Goal: Task Accomplishment & Management: Use online tool/utility

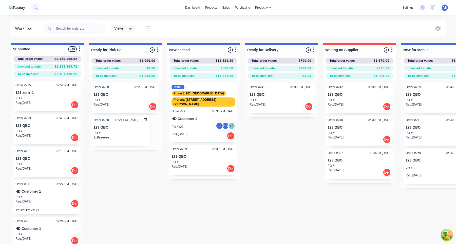
click at [221, 120] on div "HA HD Assignee Assignee 1" at bounding box center [206, 124] width 68 height 8
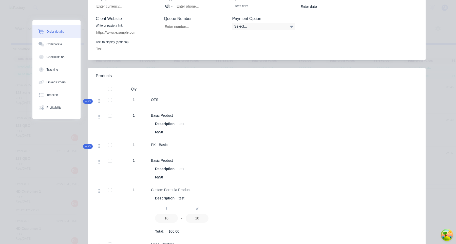
scroll to position [197, 0]
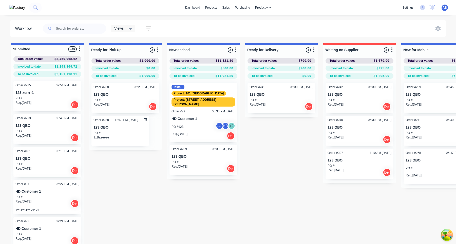
click at [199, 122] on div "PO #123 aa HD + 2" at bounding box center [204, 127] width 64 height 10
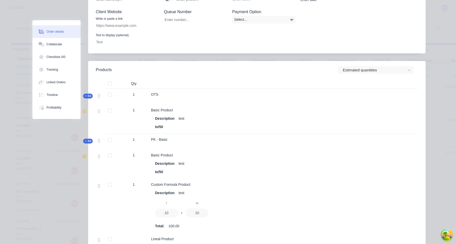
scroll to position [203, 0]
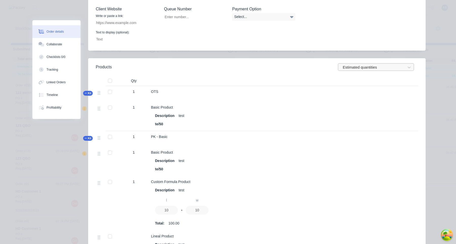
click at [374, 64] on div at bounding box center [372, 67] width 61 height 6
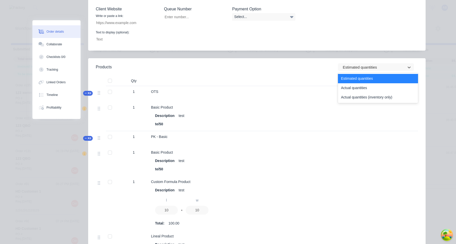
click at [370, 75] on div "Estimated quantities" at bounding box center [378, 78] width 80 height 9
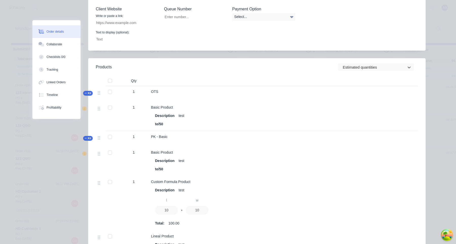
click at [374, 66] on header "Products option Estimated quantities, selected. Estimated quantities" at bounding box center [257, 67] width 338 height 18
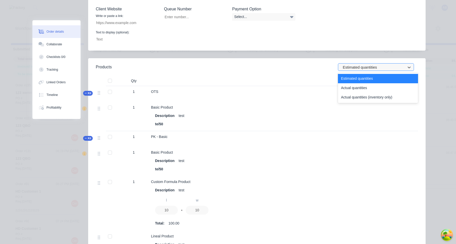
click at [374, 64] on div at bounding box center [372, 67] width 61 height 6
click at [365, 83] on div "Actual quantities" at bounding box center [378, 87] width 80 height 9
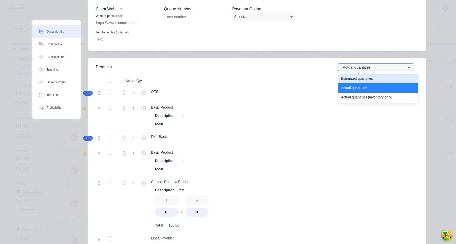
click at [370, 64] on div at bounding box center [372, 67] width 61 height 6
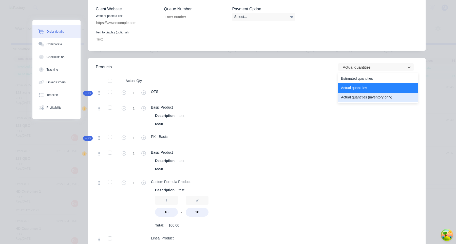
click at [362, 93] on div "Actual quantities (inventory only)" at bounding box center [378, 97] width 80 height 9
type input "0"
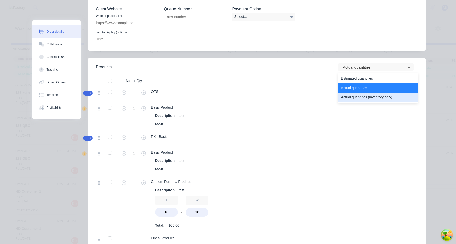
type input "0"
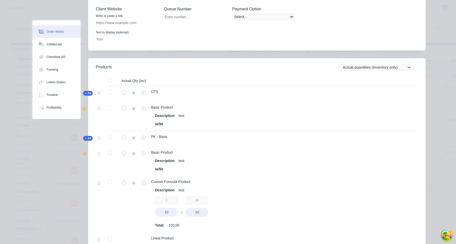
scroll to position [215, 0]
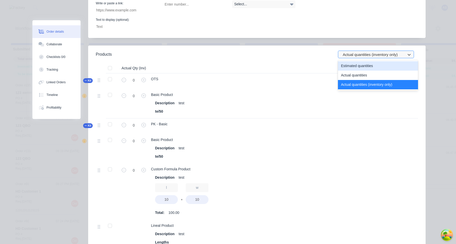
click at [382, 51] on div at bounding box center [372, 54] width 61 height 6
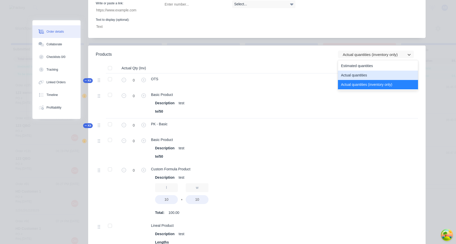
click at [372, 71] on div "Actual quantities" at bounding box center [378, 75] width 80 height 9
type input "1"
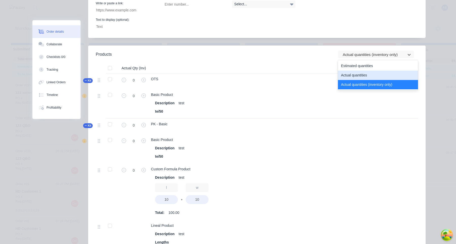
type input "1"
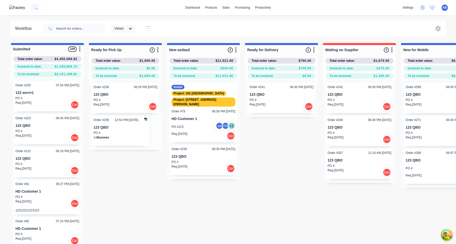
click at [204, 155] on p "123 QBO" at bounding box center [204, 157] width 64 height 4
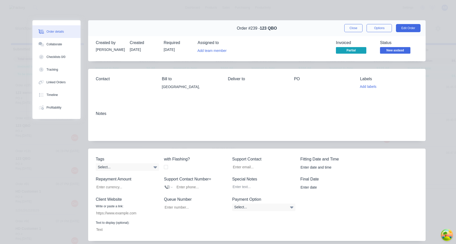
scroll to position [152, 0]
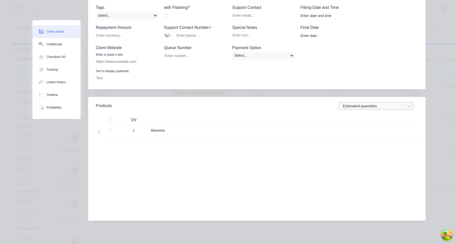
click at [368, 107] on div at bounding box center [372, 106] width 61 height 6
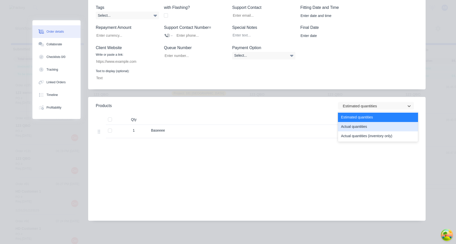
click at [360, 127] on div "Actual quantities" at bounding box center [378, 126] width 80 height 9
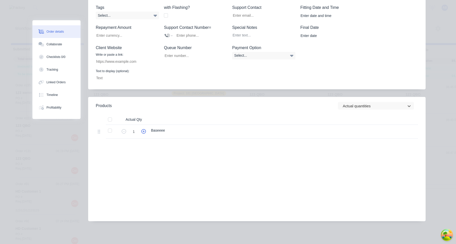
click at [143, 132] on icon "button" at bounding box center [143, 131] width 5 height 5
type input "2"
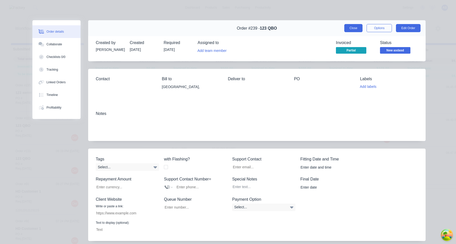
click at [354, 27] on button "Close" at bounding box center [353, 28] width 19 height 8
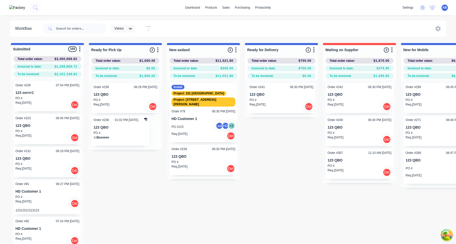
click at [196, 155] on p "123 QBO" at bounding box center [204, 157] width 64 height 4
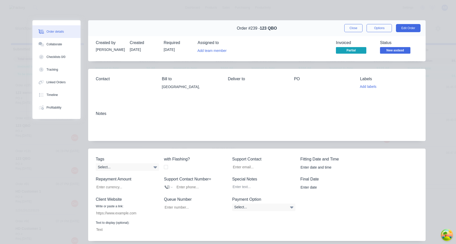
scroll to position [152, 0]
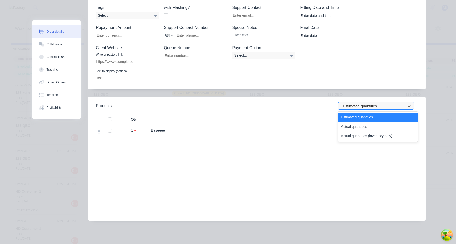
click at [374, 104] on div at bounding box center [372, 106] width 61 height 6
click at [362, 127] on div "Actual quantities" at bounding box center [378, 126] width 80 height 9
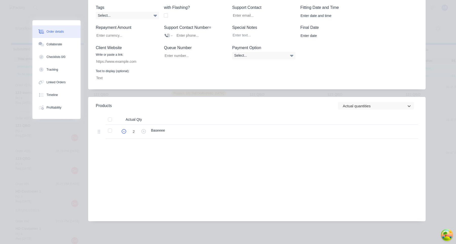
click at [123, 131] on icon "button" at bounding box center [124, 131] width 5 height 5
click at [357, 106] on div at bounding box center [372, 106] width 61 height 6
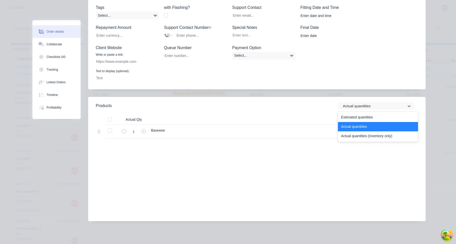
click at [357, 135] on div "Actual quantities (inventory only)" at bounding box center [378, 136] width 80 height 9
type input "0"
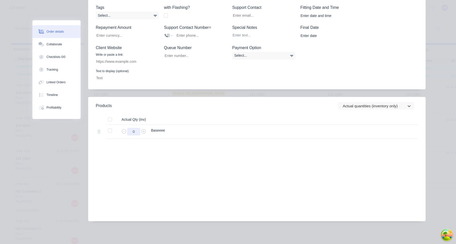
click at [137, 133] on input "0" at bounding box center [133, 132] width 13 height 8
type input "10"
click at [267, 162] on div "Labour $0.00 Sub total $1,000.00 Margin $0.00 ( 0.00 %) Tax $100.00 Total $1,10…" at bounding box center [257, 184] width 322 height 59
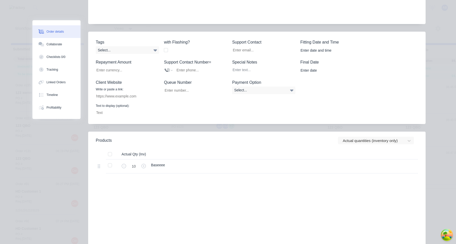
scroll to position [0, 0]
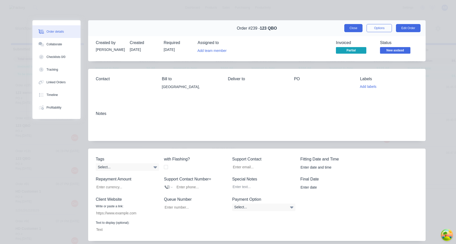
click at [353, 30] on button "Close" at bounding box center [353, 28] width 19 height 8
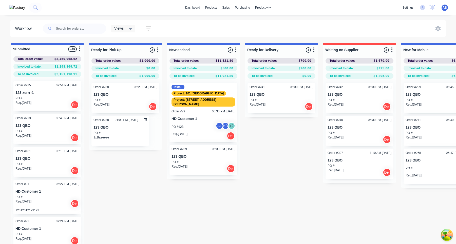
click at [202, 155] on p "123 QBO" at bounding box center [204, 157] width 64 height 4
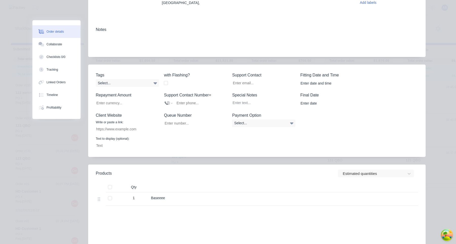
scroll to position [152, 0]
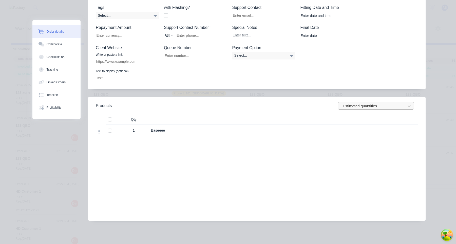
click at [381, 106] on div at bounding box center [372, 106] width 61 height 6
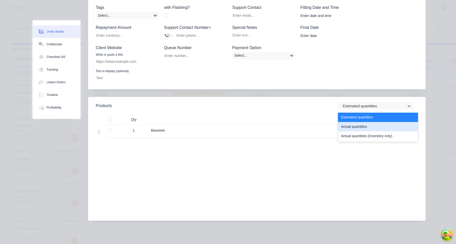
click at [358, 128] on div "Actual quantities" at bounding box center [378, 126] width 80 height 9
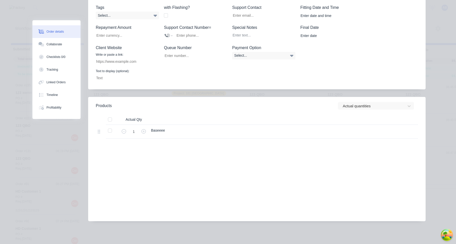
click at [361, 117] on div at bounding box center [354, 120] width 18 height 10
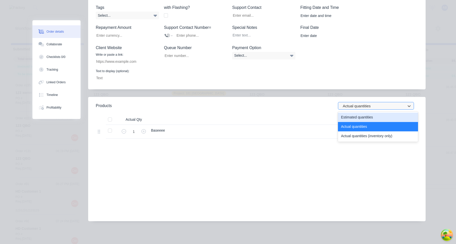
click at [361, 109] on div at bounding box center [372, 106] width 61 height 6
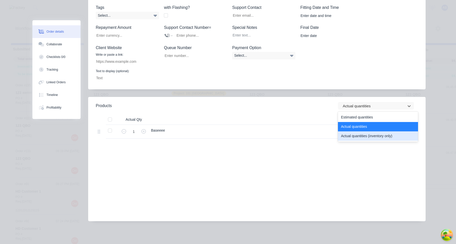
click at [361, 137] on div "Actual quantities (inventory only)" at bounding box center [378, 136] width 80 height 9
type input "10"
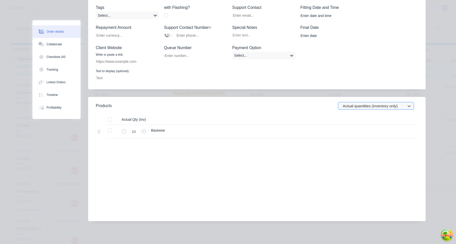
scroll to position [0, 0]
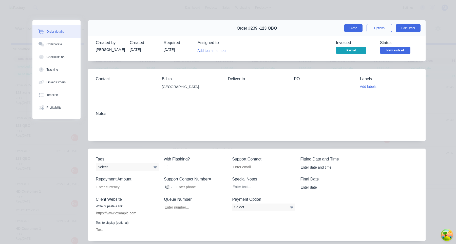
click at [357, 26] on button "Close" at bounding box center [353, 28] width 19 height 8
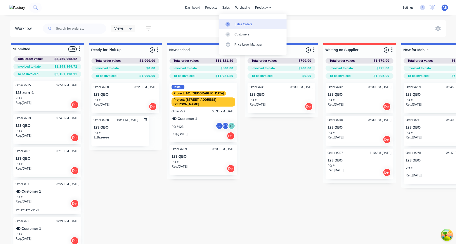
click at [235, 24] on div "Sales Orders" at bounding box center [244, 24] width 18 height 5
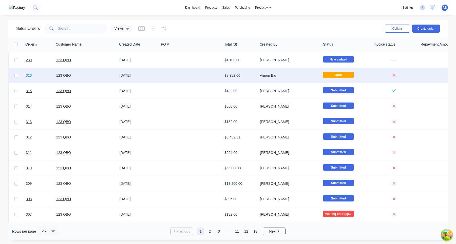
click at [31, 76] on span "316" at bounding box center [29, 75] width 6 height 5
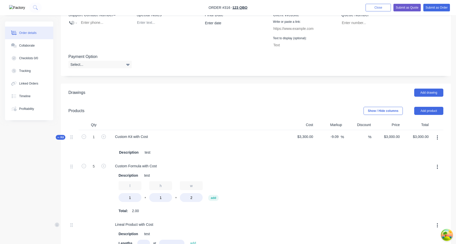
scroll to position [152, 0]
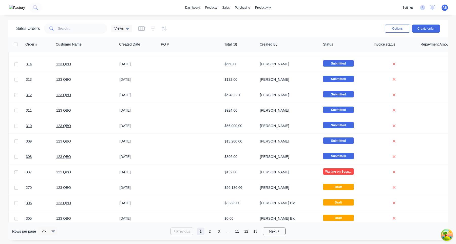
scroll to position [140, 0]
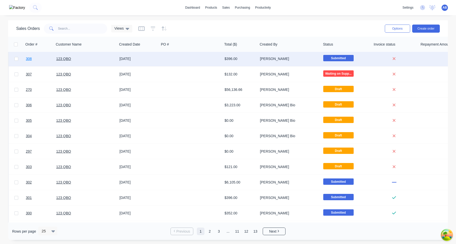
click at [29, 60] on span "308" at bounding box center [29, 58] width 6 height 5
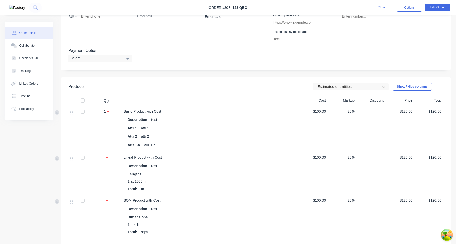
scroll to position [157, 0]
click at [360, 90] on div at bounding box center [347, 88] width 61 height 6
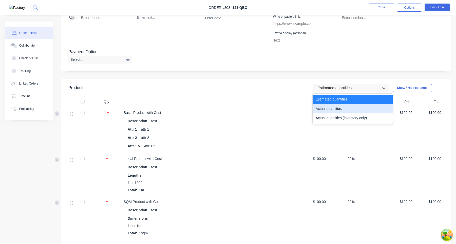
click at [348, 111] on div "Actual quantities" at bounding box center [353, 108] width 80 height 9
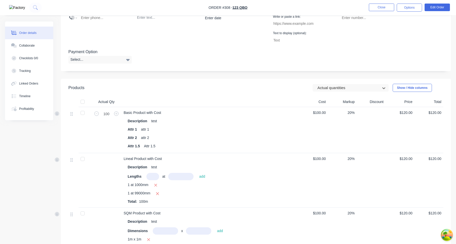
click at [348, 92] on header "Products option Actual quantities, selected. Actual quantities Show / Hide colu…" at bounding box center [256, 88] width 390 height 18
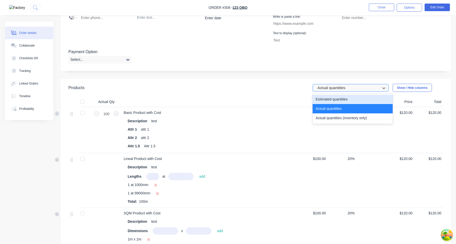
click at [347, 87] on div at bounding box center [347, 88] width 61 height 6
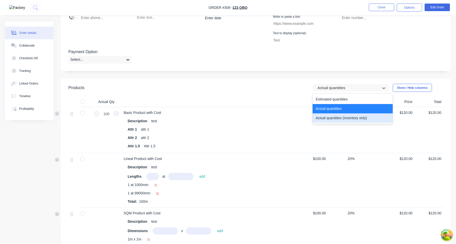
click at [344, 118] on div "Actual quantities (inventory only)" at bounding box center [353, 118] width 80 height 9
type input "0"
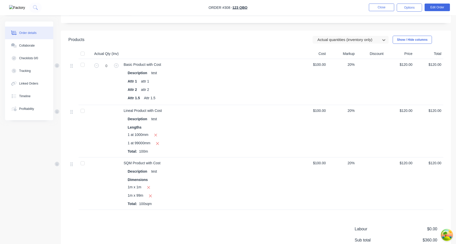
scroll to position [213, 0]
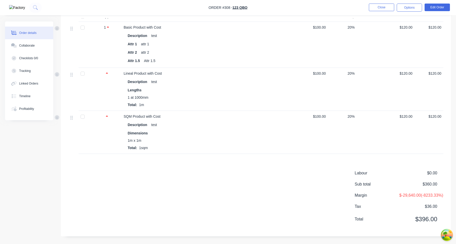
scroll to position [248, 0]
